Goal: Share content

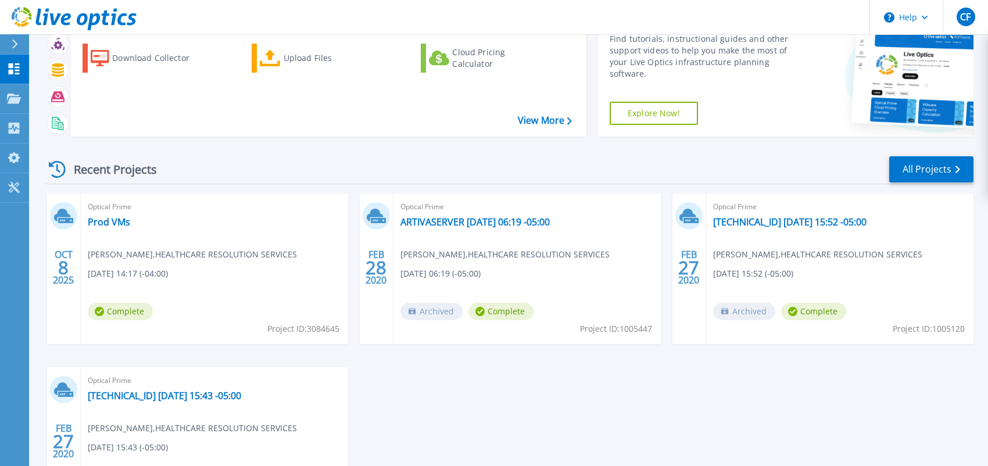
scroll to position [116, 0]
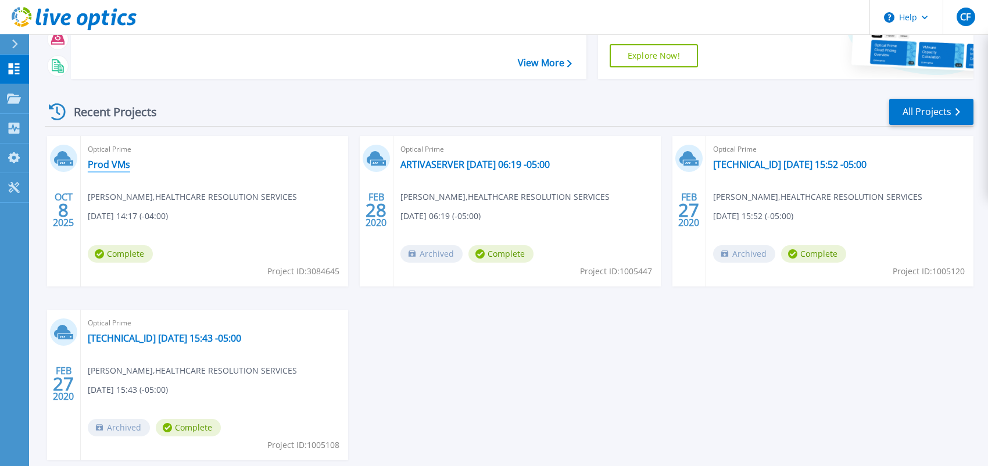
click at [123, 166] on link "Prod VMs" at bounding box center [109, 165] width 42 height 12
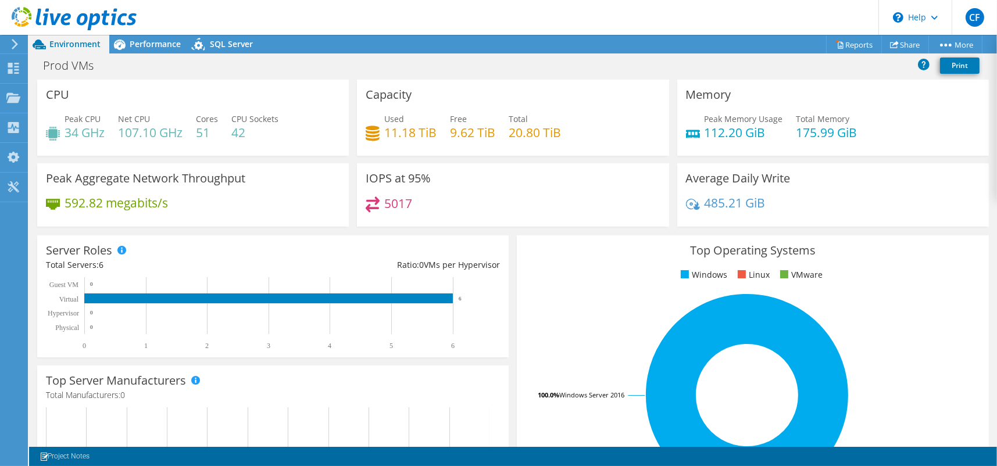
click at [370, 202] on icon at bounding box center [373, 204] width 14 height 16
drag, startPoint x: 66, startPoint y: 203, endPoint x: 178, endPoint y: 207, distance: 112.3
click at [164, 206] on h4 "592.82 megabits/s" at bounding box center [116, 202] width 103 height 13
click at [481, 205] on div "5017" at bounding box center [513, 208] width 294 height 25
click at [907, 45] on link "Share" at bounding box center [905, 44] width 48 height 18
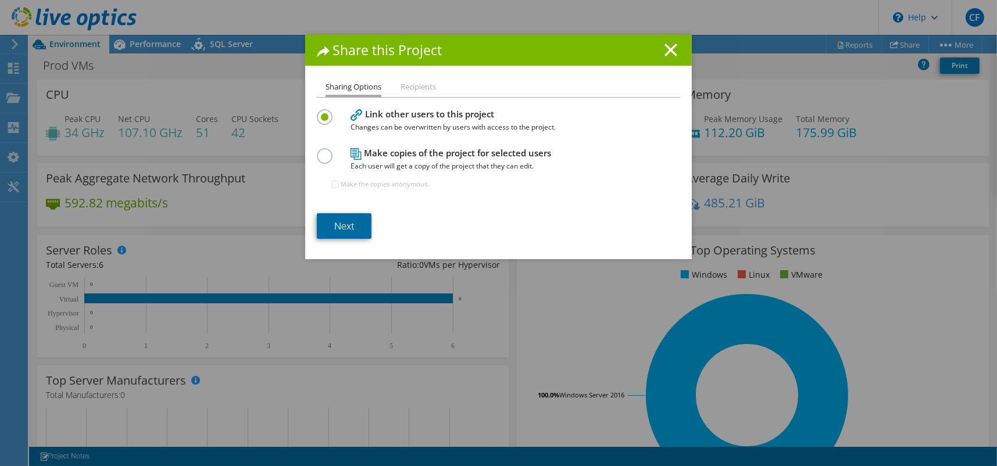
click at [342, 224] on link "Next" at bounding box center [344, 226] width 55 height 26
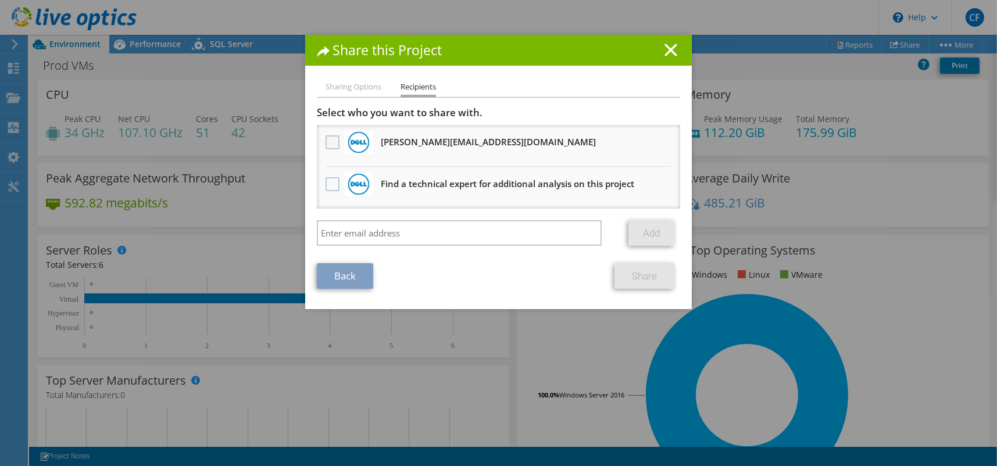
click at [328, 142] on label at bounding box center [333, 142] width 17 height 14
click at [0, 0] on input "checkbox" at bounding box center [0, 0] width 0 height 0
click at [637, 275] on link "Share" at bounding box center [644, 276] width 60 height 26
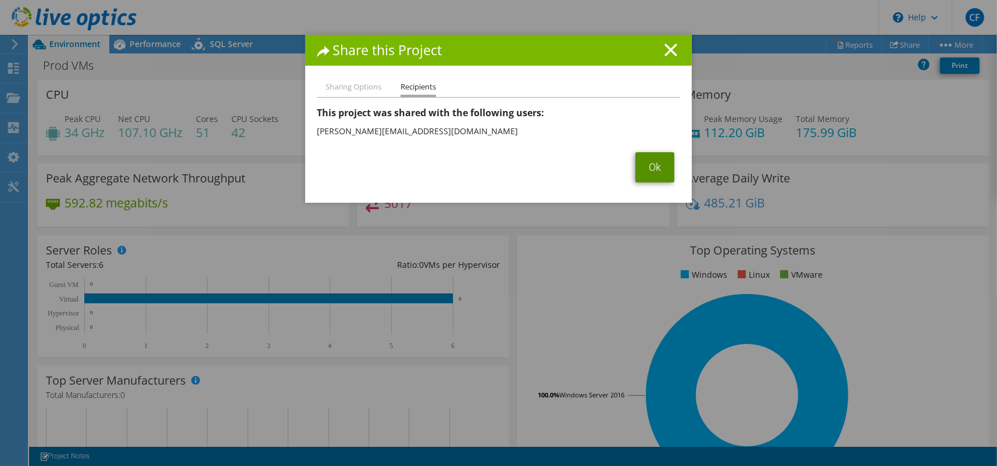
click at [647, 167] on link "Ok" at bounding box center [654, 167] width 39 height 30
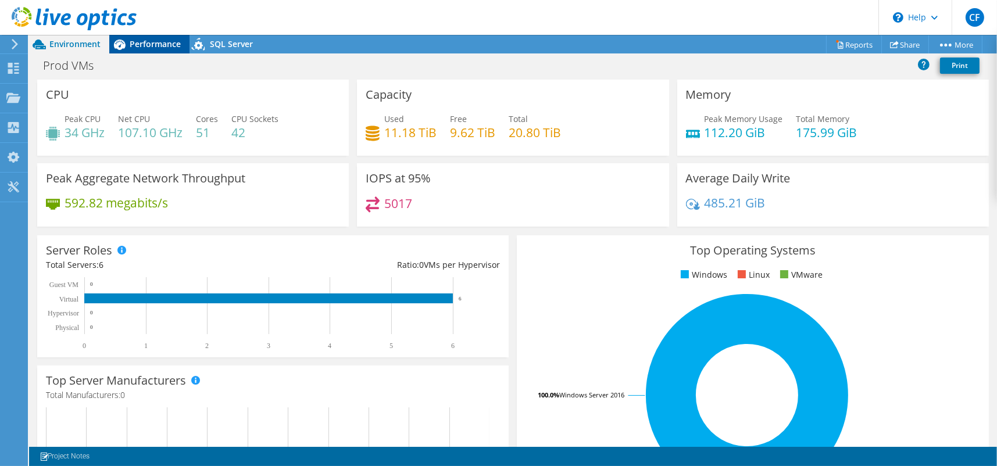
click at [153, 42] on span "Performance" at bounding box center [155, 43] width 51 height 11
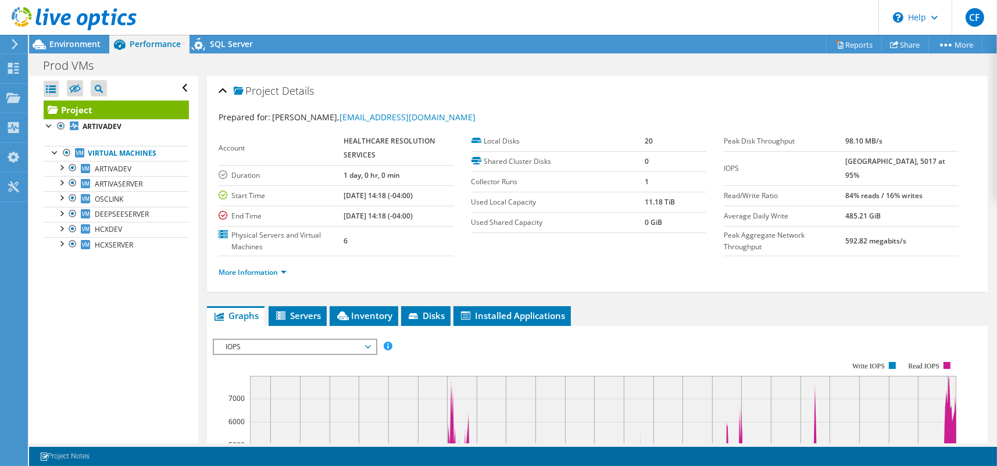
click at [15, 45] on icon at bounding box center [14, 44] width 9 height 10
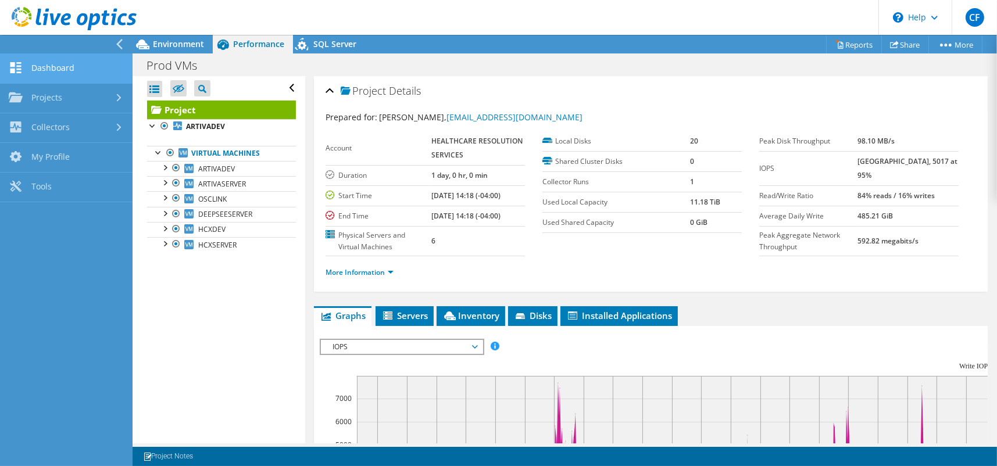
click at [45, 69] on link "Dashboard" at bounding box center [66, 69] width 133 height 30
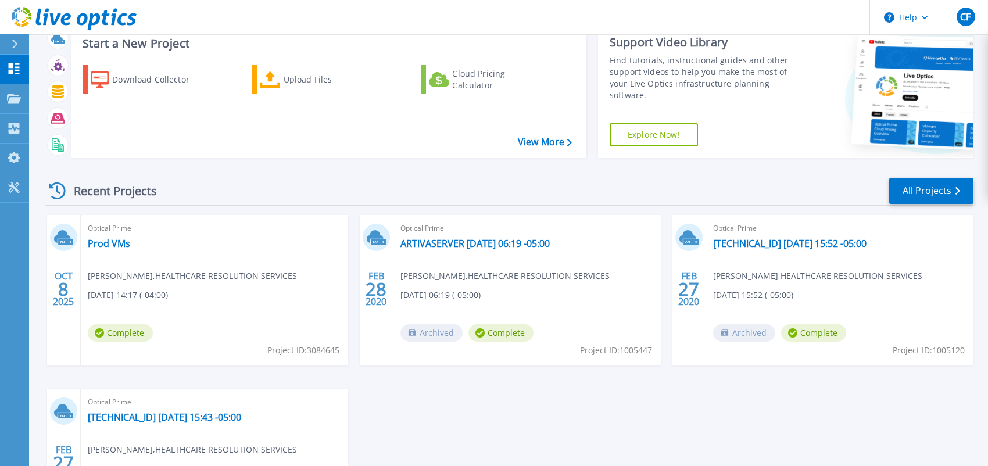
scroll to position [58, 0]
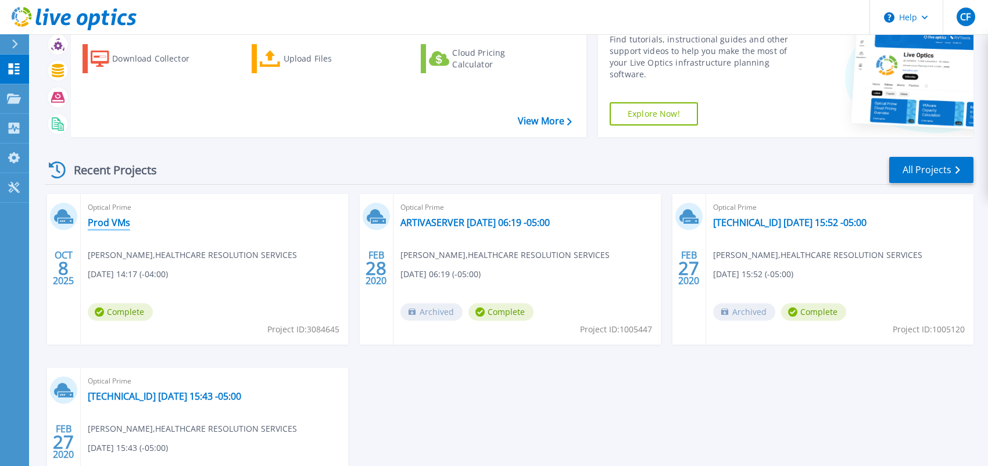
click at [106, 224] on link "Prod VMs" at bounding box center [109, 223] width 42 height 12
